Goal: Task Accomplishment & Management: Use online tool/utility

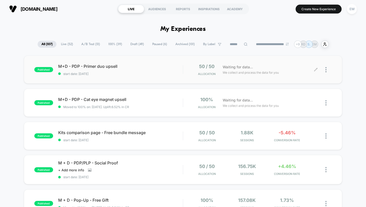
click at [327, 71] on div at bounding box center [329, 70] width 6 height 12
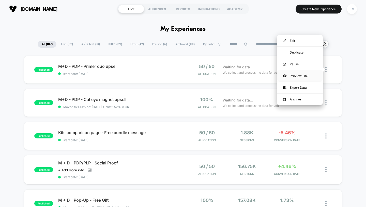
click at [307, 77] on div "Preview Link" at bounding box center [300, 75] width 46 height 11
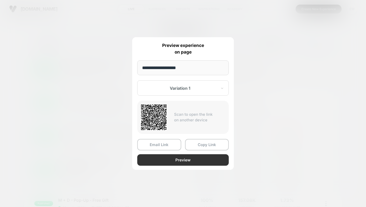
click at [193, 160] on button "Preview" at bounding box center [183, 159] width 92 height 11
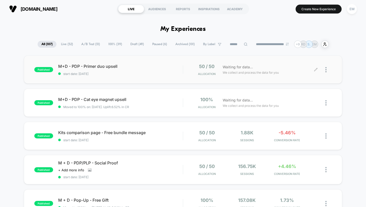
click at [325, 68] on div at bounding box center [324, 70] width 16 height 12
click at [285, 103] on div "Waiting for data... We collect and process the data for you" at bounding box center [268, 103] width 96 height 12
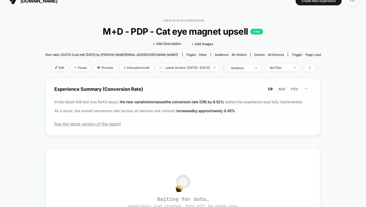
scroll to position [9, 0]
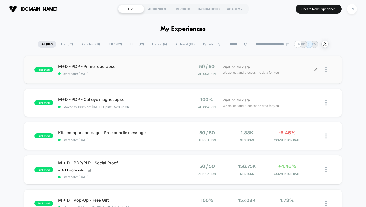
click at [325, 68] on div at bounding box center [324, 70] width 16 height 12
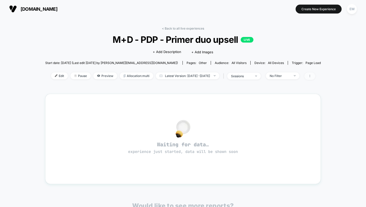
click at [312, 76] on icon at bounding box center [310, 75] width 3 height 3
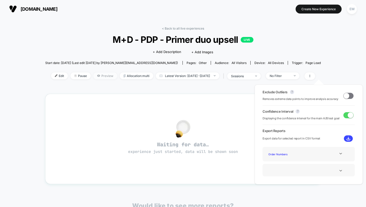
click at [97, 78] on span "Preview" at bounding box center [105, 75] width 24 height 7
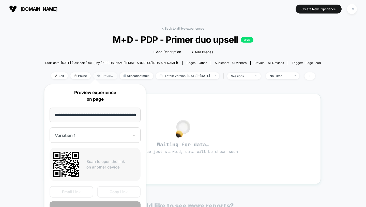
scroll to position [0, 32]
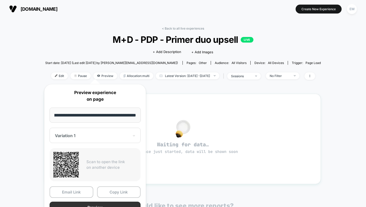
click at [118, 206] on button "Preview" at bounding box center [95, 206] width 91 height 11
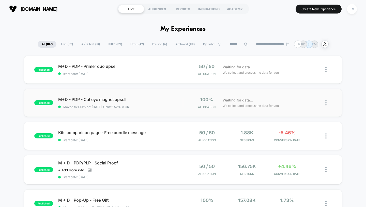
click at [327, 104] on img at bounding box center [326, 102] width 1 height 5
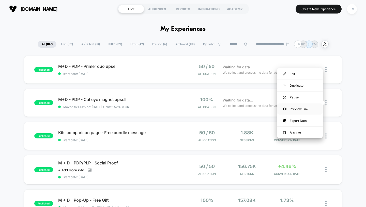
click at [308, 105] on div "Preview Link" at bounding box center [300, 108] width 46 height 11
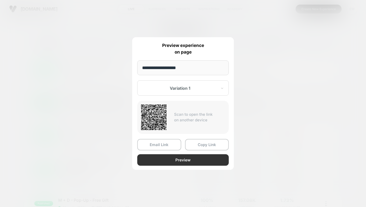
click at [206, 157] on button "Preview" at bounding box center [183, 159] width 92 height 11
